Goal: Task Accomplishment & Management: Manage account settings

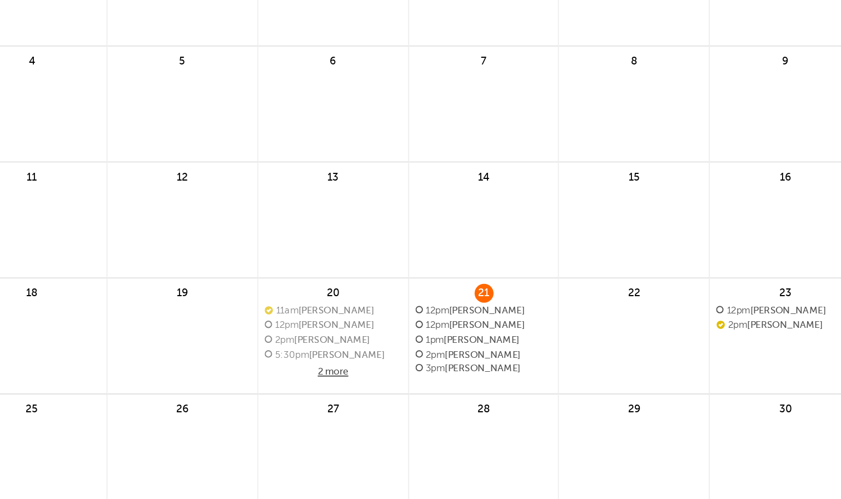
click at [493, 340] on span "3pm [PERSON_NAME]" at bounding box center [500, 339] width 72 height 6
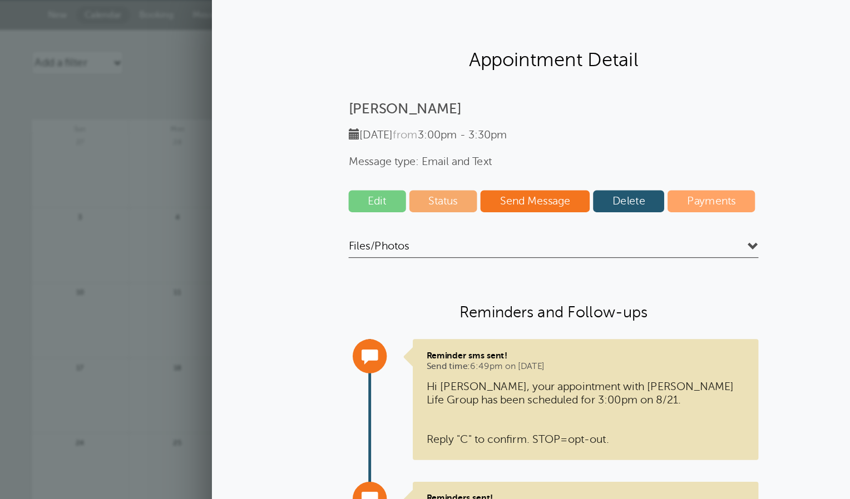
click at [185, 140] on link at bounding box center [186, 145] width 79 height 48
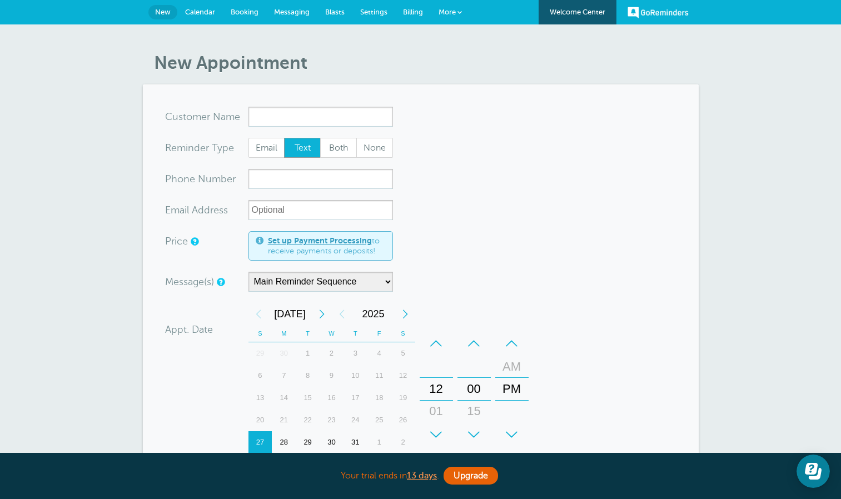
click at [202, 14] on span "Calendar" at bounding box center [200, 12] width 30 height 8
